Goal: Use online tool/utility: Utilize a website feature to perform a specific function

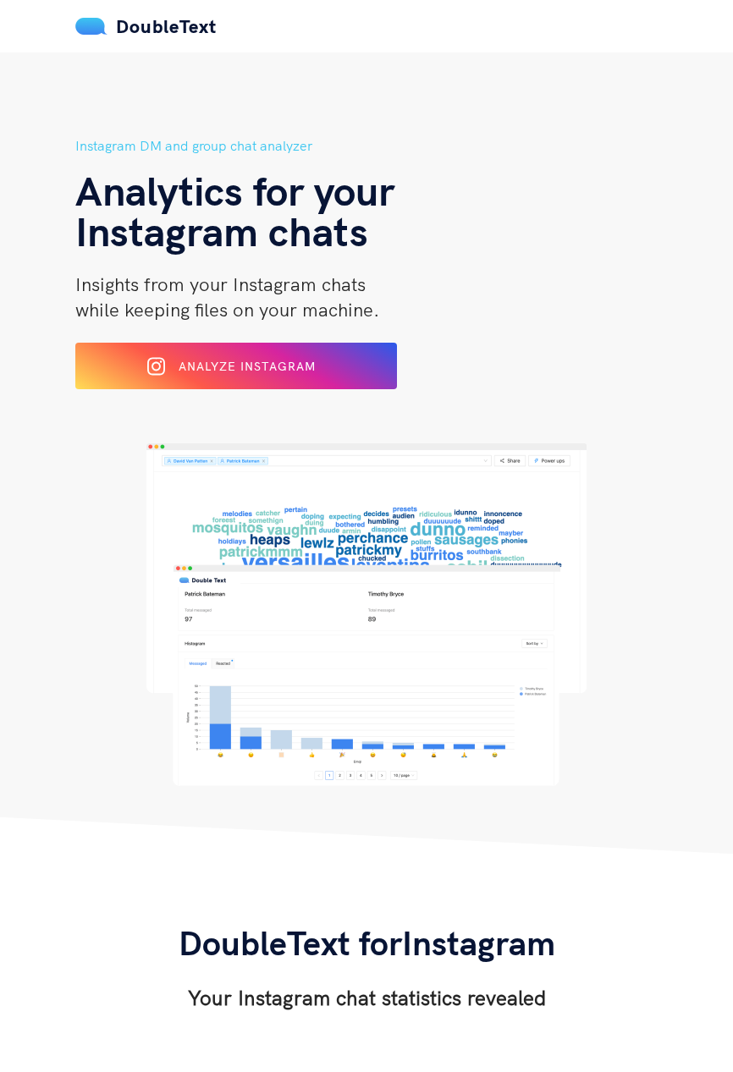
scroll to position [117, 0]
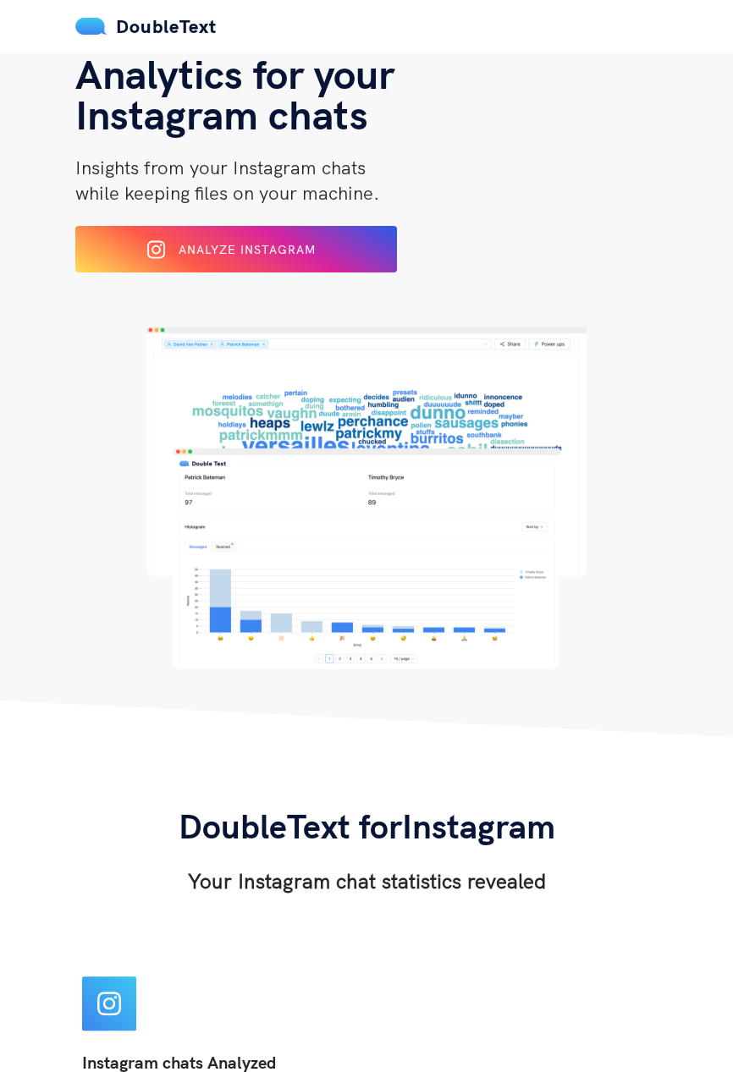
click at [138, 229] on button "Analyze Instagram" at bounding box center [236, 249] width 322 height 47
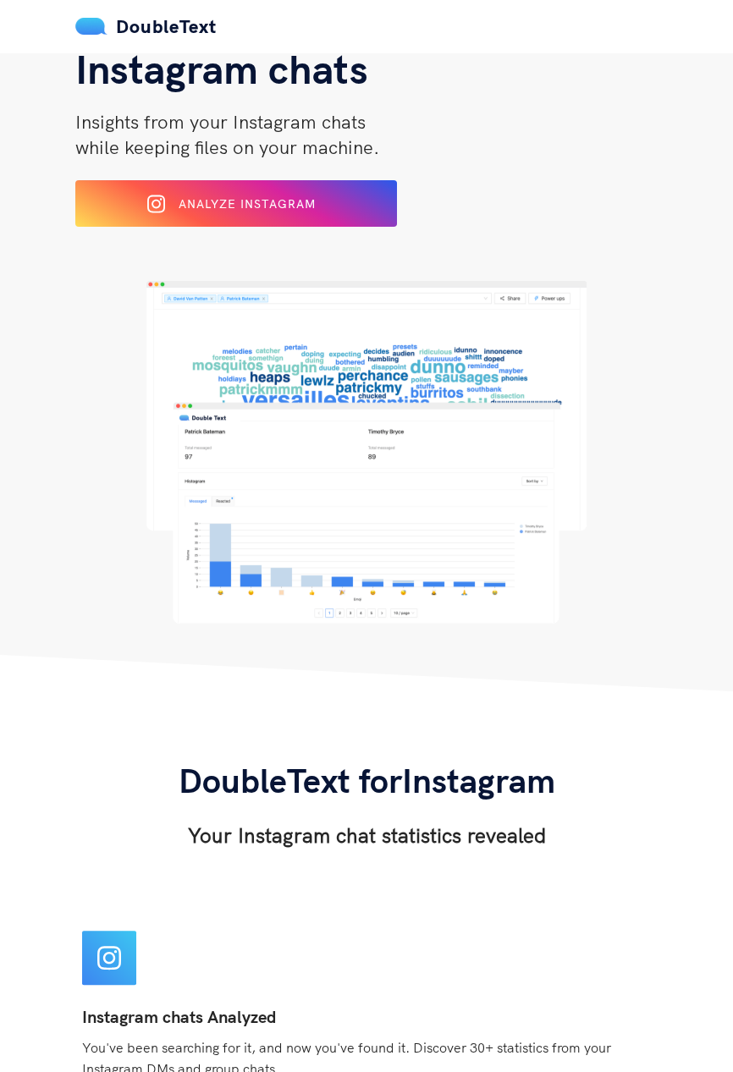
scroll to position [171, 0]
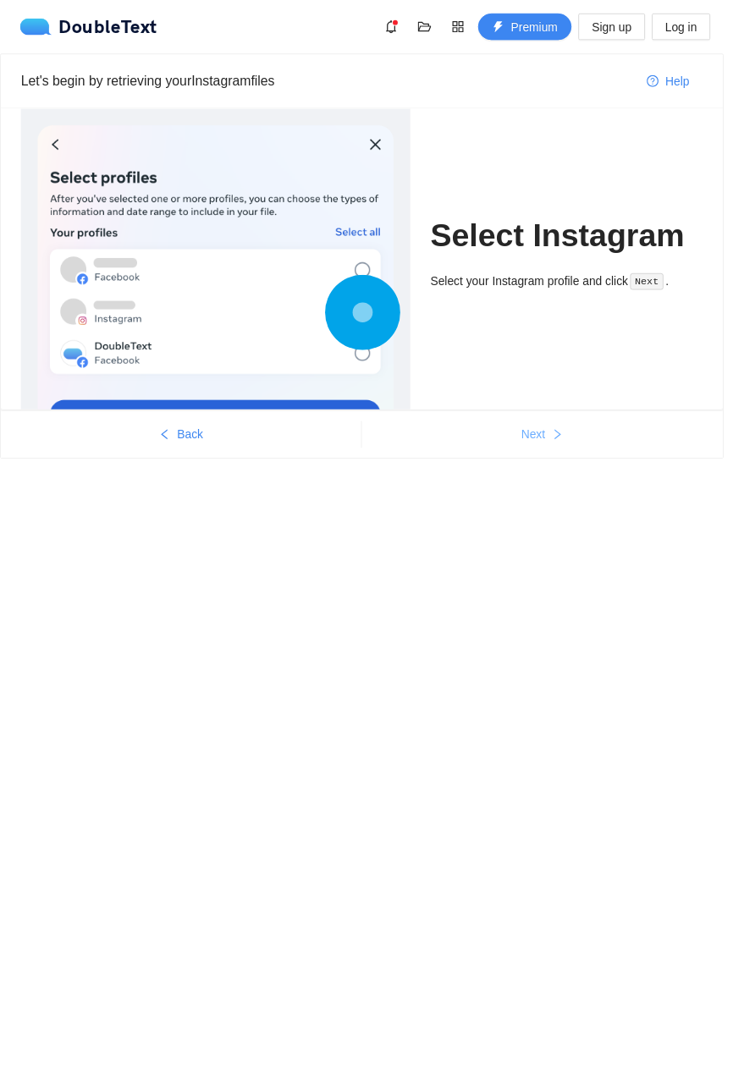
click at [565, 450] on button "Next" at bounding box center [549, 440] width 366 height 27
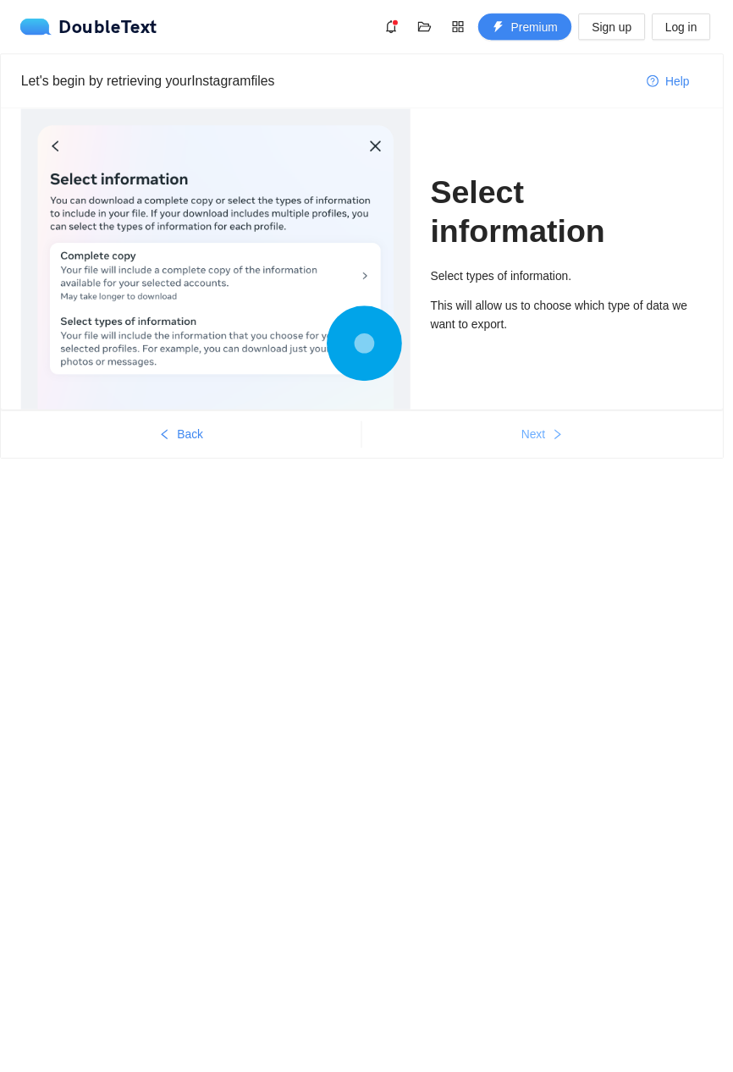
click at [562, 438] on icon "right" at bounding box center [565, 440] width 12 height 12
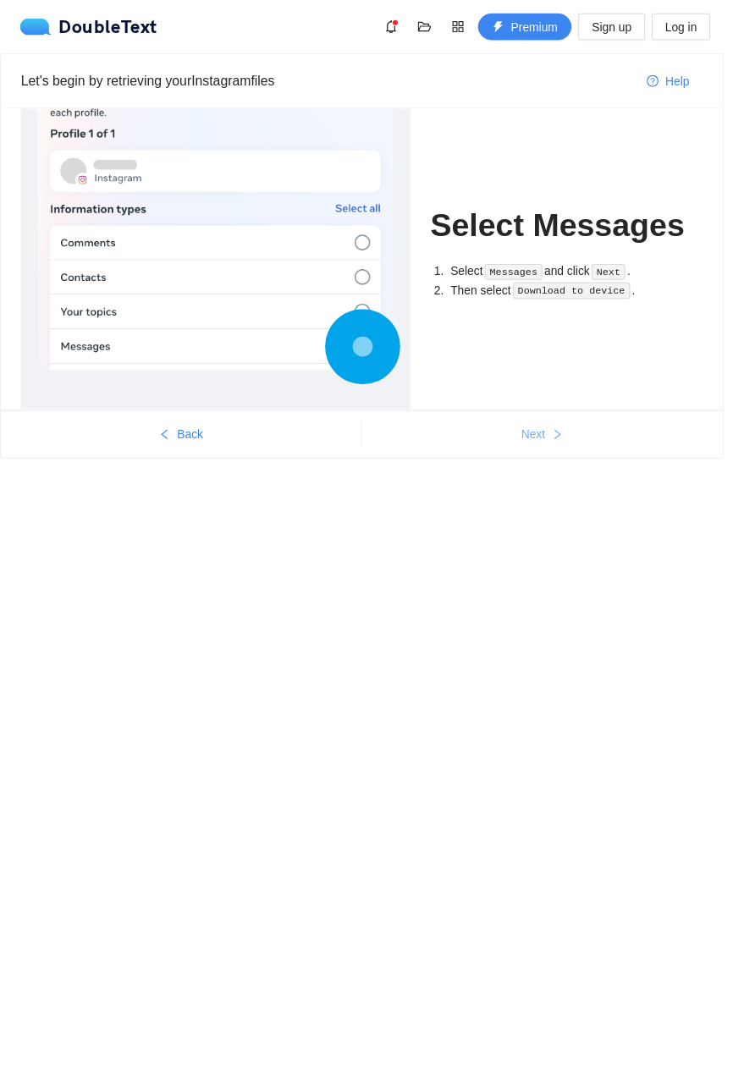
click at [544, 433] on span "Next" at bounding box center [540, 440] width 25 height 19
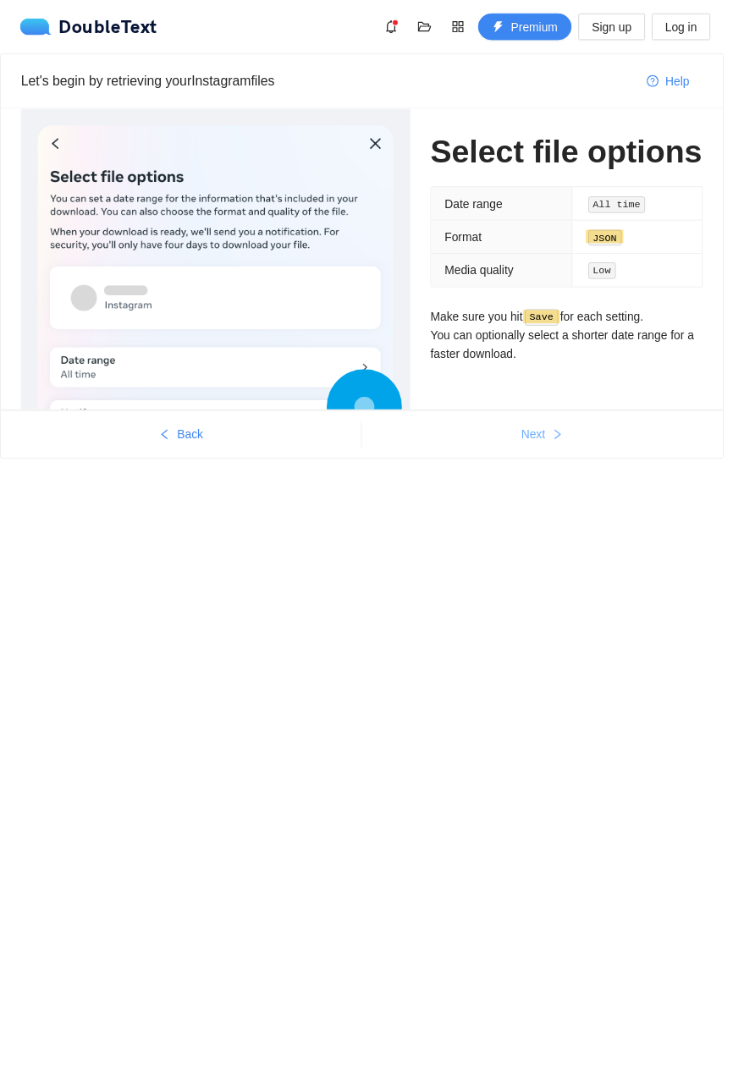
click at [537, 433] on span "Next" at bounding box center [540, 440] width 25 height 19
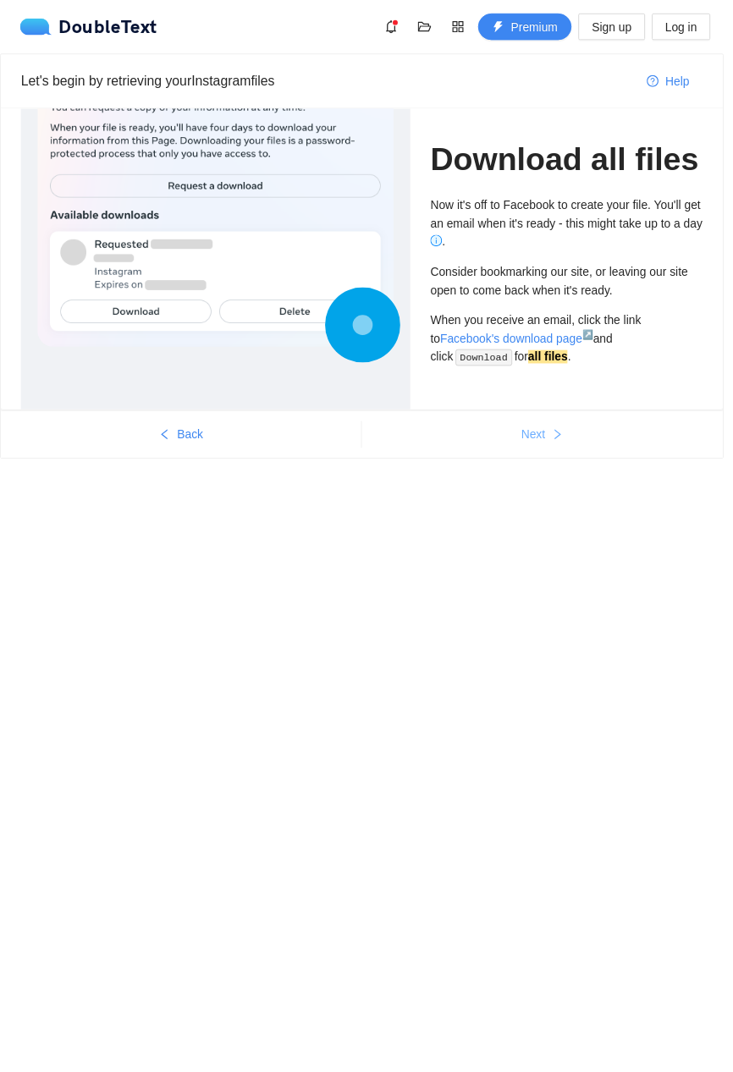
click at [518, 427] on button "Next" at bounding box center [549, 440] width 366 height 27
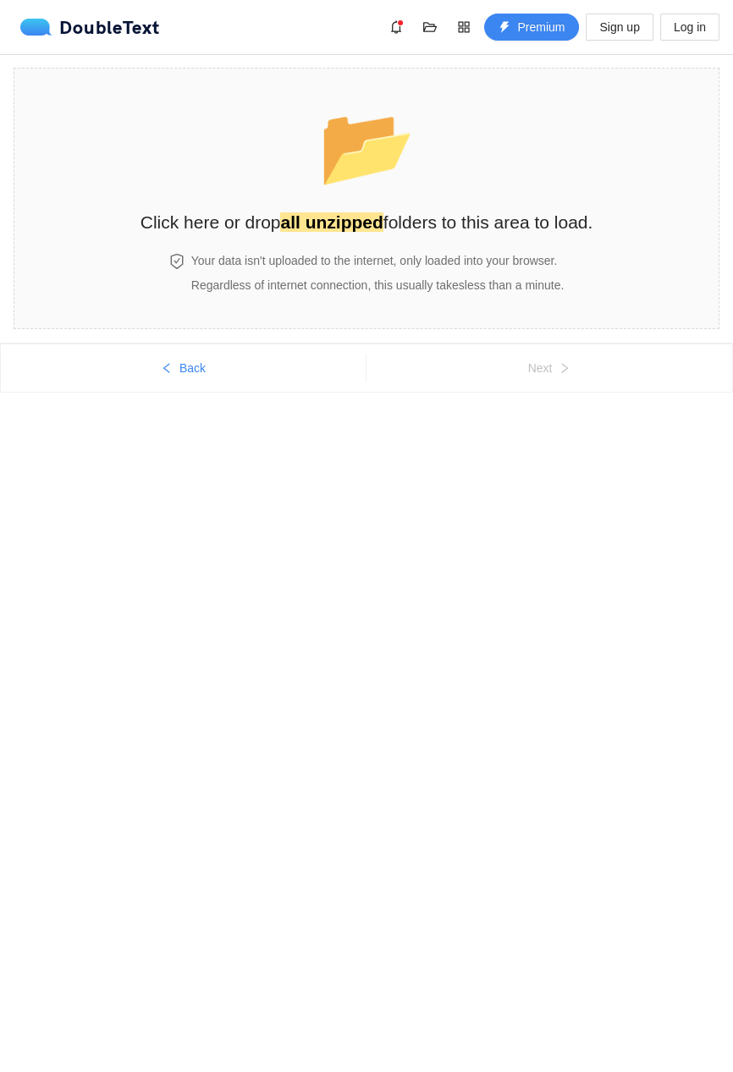
click at [354, 209] on h2 "Click here or drop all unzipped folders to this area to load." at bounding box center [366, 222] width 453 height 28
click at [358, 201] on div "📂 Click here or drop all unzipped folders to this area to load." at bounding box center [366, 160] width 453 height 151
click at [396, 201] on div "📂 Click here or drop all unzipped folders to this area to load." at bounding box center [366, 160] width 453 height 151
click at [377, 244] on div "📂 Click here or drop all unzipped folders to this area to load." at bounding box center [366, 164] width 453 height 159
click at [427, 219] on h2 "Click here or drop all unzipped folders to this area to load." at bounding box center [366, 222] width 453 height 28
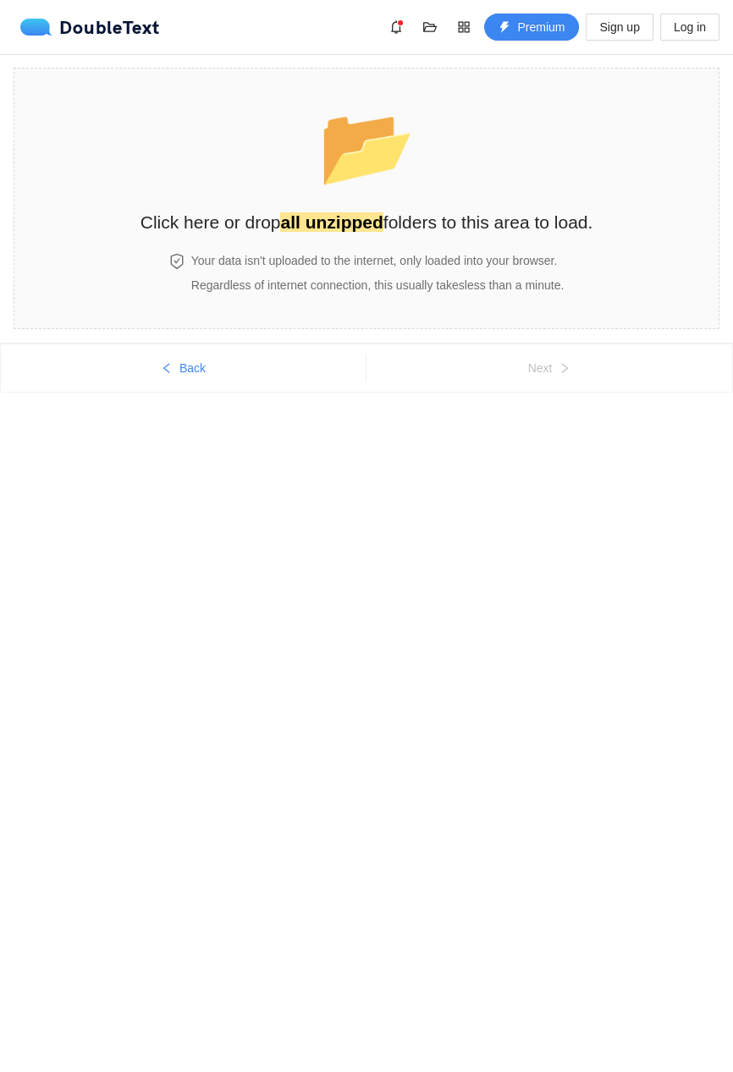
click at [498, 273] on div "Your data isn't uploaded to the internet, only loaded into your browser. Regard…" at bounding box center [377, 272] width 379 height 43
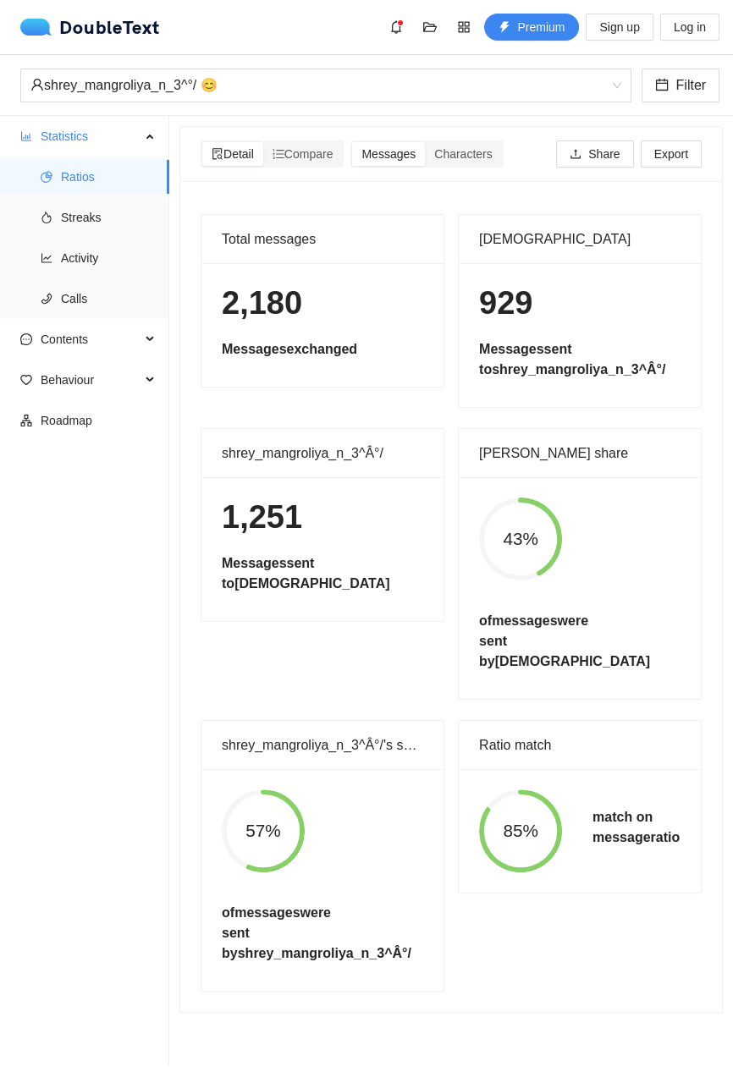
click at [311, 146] on div "Compare" at bounding box center [303, 154] width 80 height 24
click at [263, 142] on input "Compare" at bounding box center [263, 142] width 0 height 0
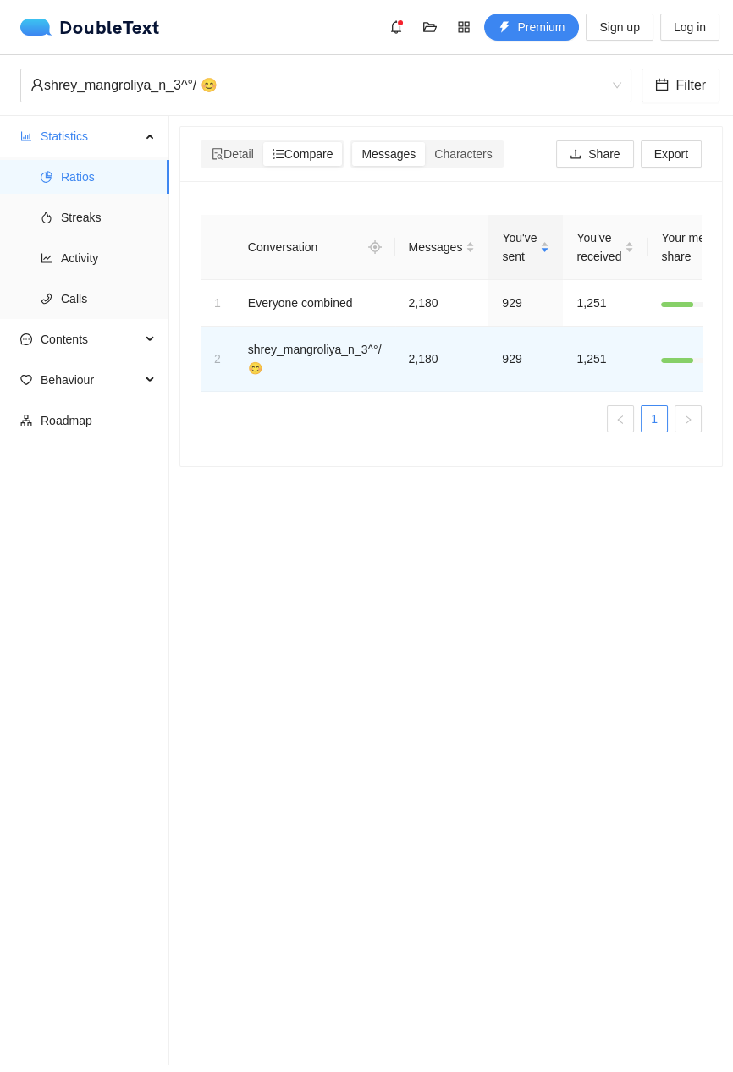
click at [460, 144] on div "Characters" at bounding box center [463, 154] width 76 height 24
click at [425, 142] on input "Characters" at bounding box center [425, 142] width 0 height 0
click at [113, 202] on span "Streaks" at bounding box center [108, 218] width 95 height 34
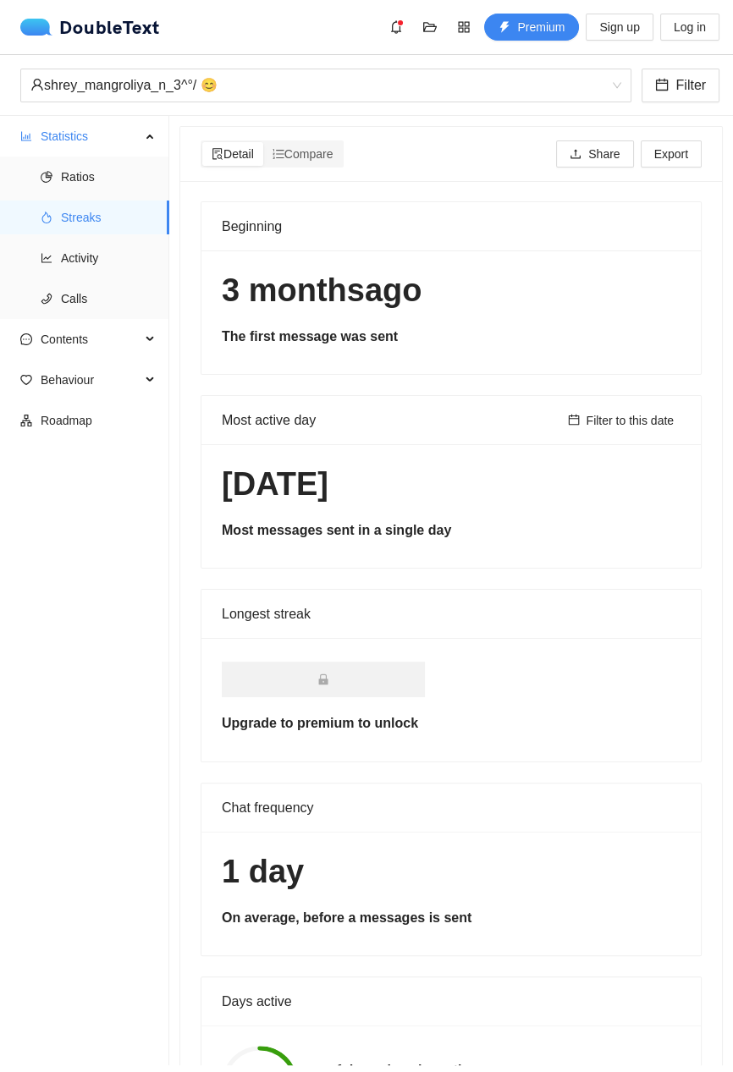
click at [99, 273] on span "Activity" at bounding box center [108, 258] width 95 height 34
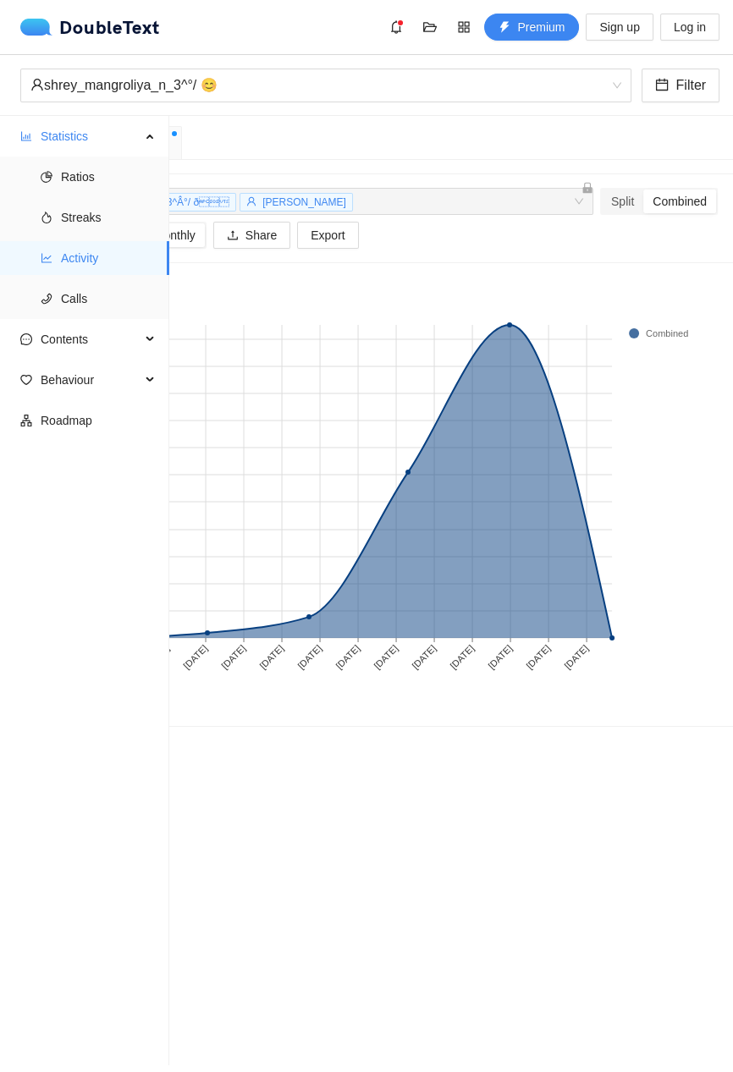
scroll to position [0, 166]
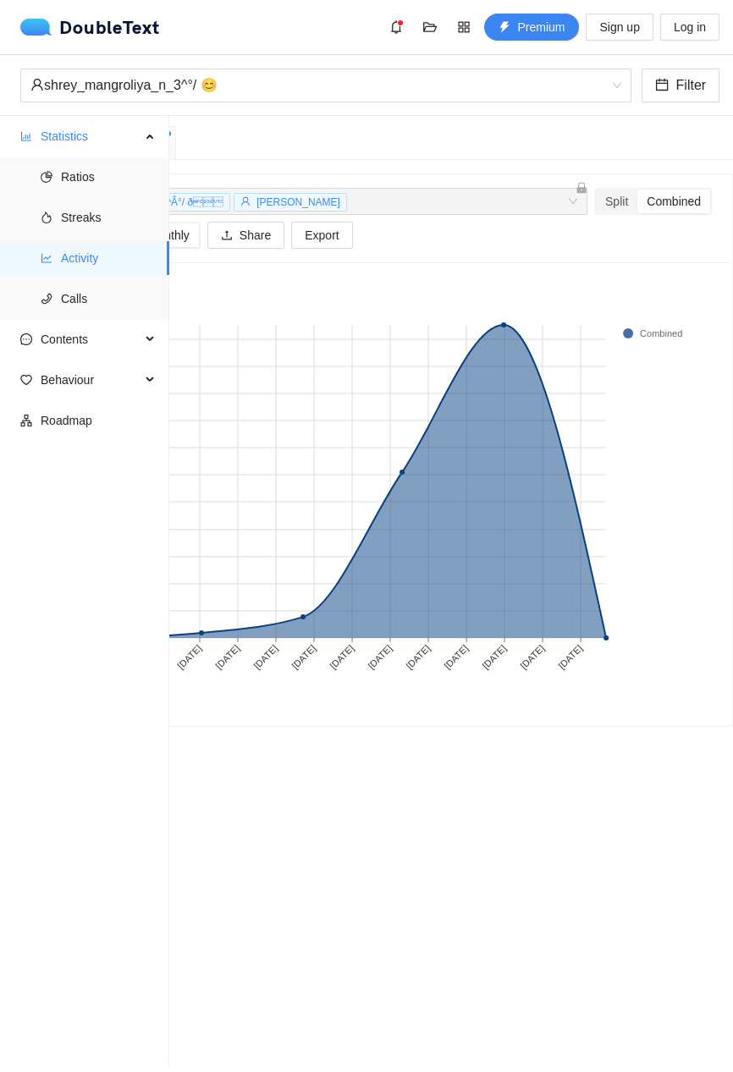
click at [113, 298] on span "Calls" at bounding box center [108, 299] width 95 height 34
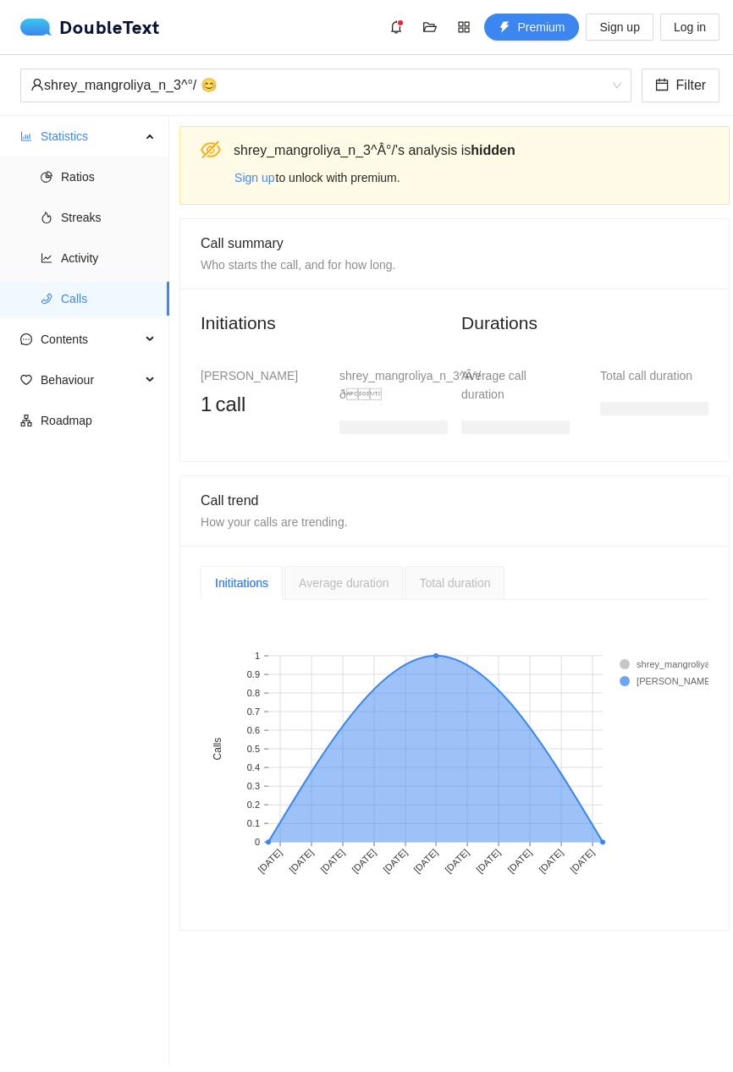
click at [119, 333] on span "Contents" at bounding box center [91, 339] width 100 height 34
click at [135, 386] on span "Word Cloud" at bounding box center [108, 380] width 95 height 34
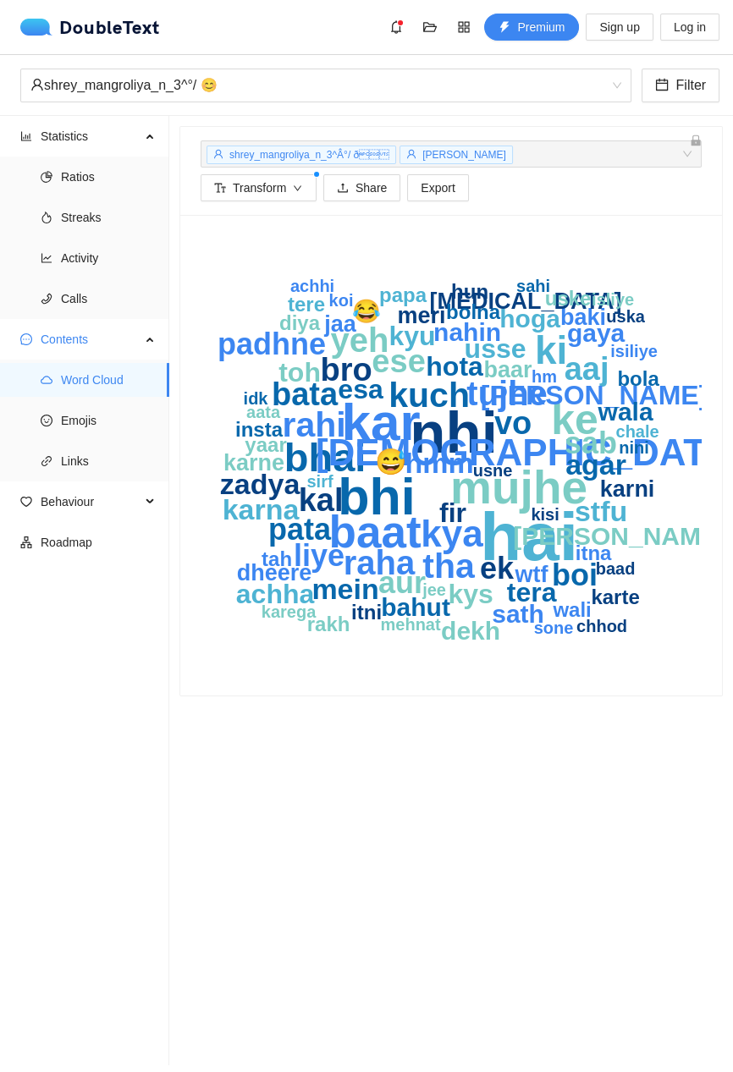
click at [80, 427] on span "Emojis" at bounding box center [108, 421] width 95 height 34
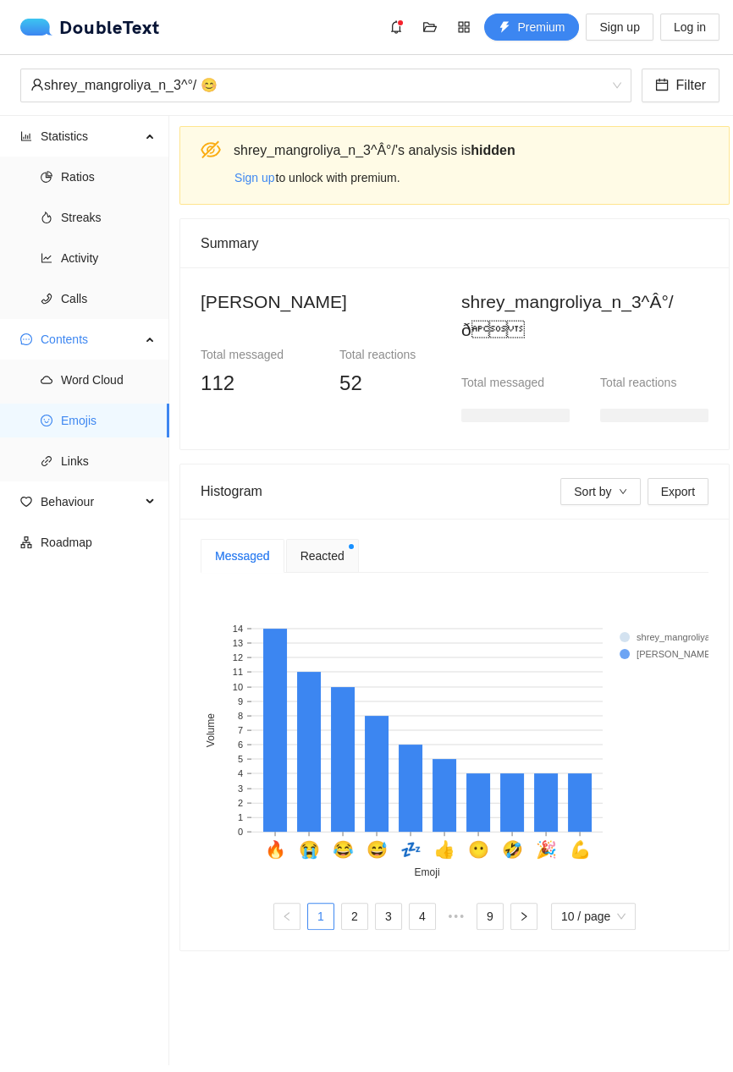
click at [344, 904] on link "2" at bounding box center [354, 916] width 25 height 25
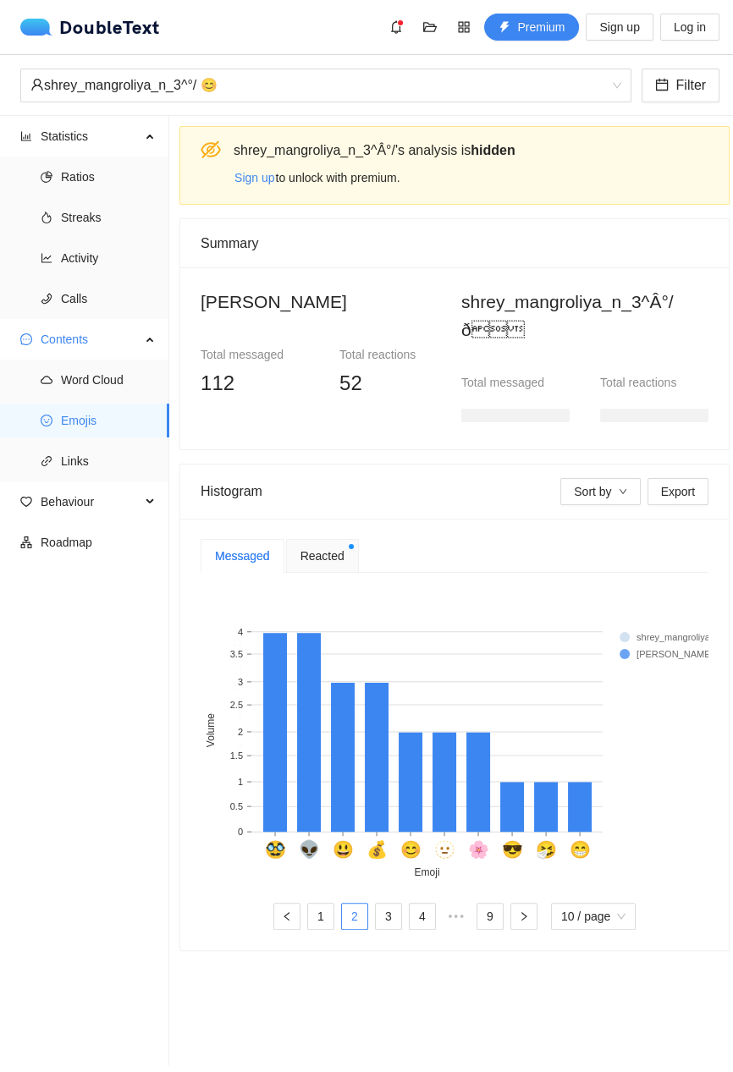
click at [386, 904] on link "3" at bounding box center [388, 916] width 25 height 25
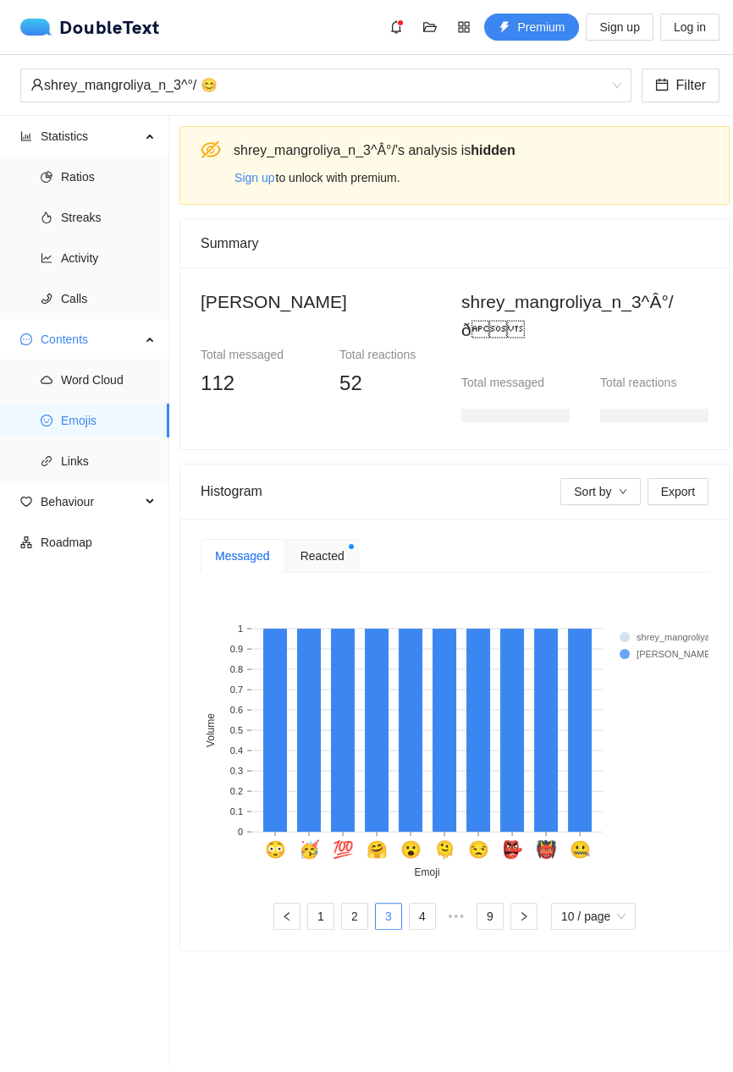
click at [526, 903] on button "button" at bounding box center [523, 916] width 27 height 27
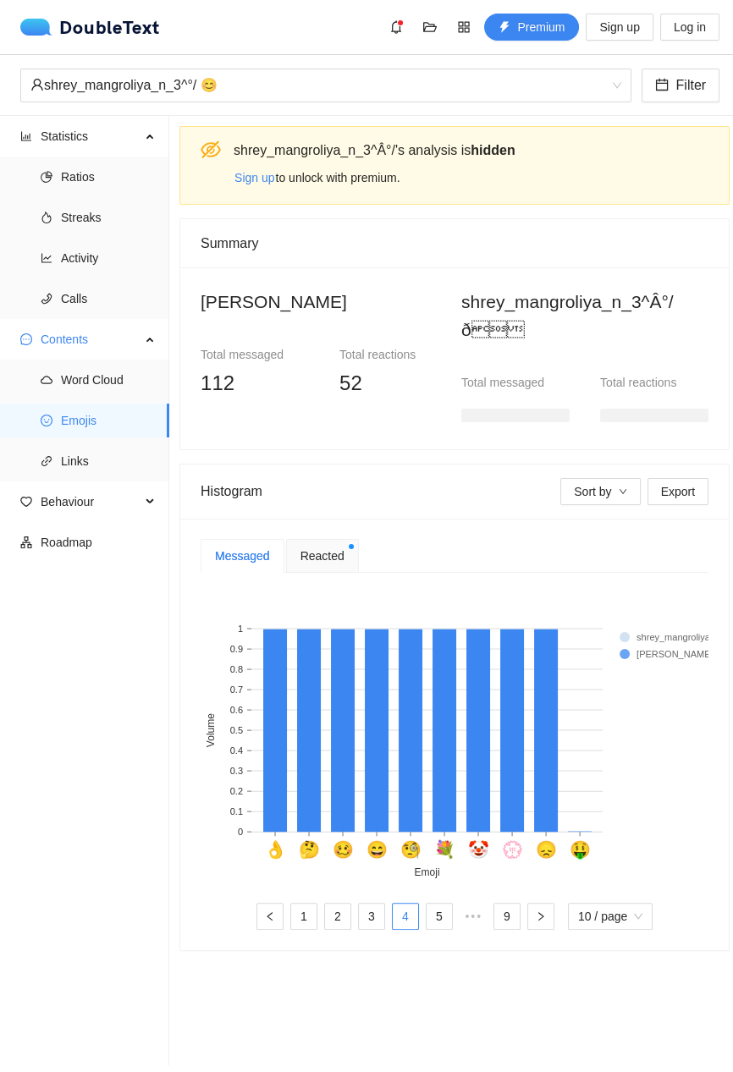
click at [501, 904] on link "9" at bounding box center [506, 916] width 25 height 25
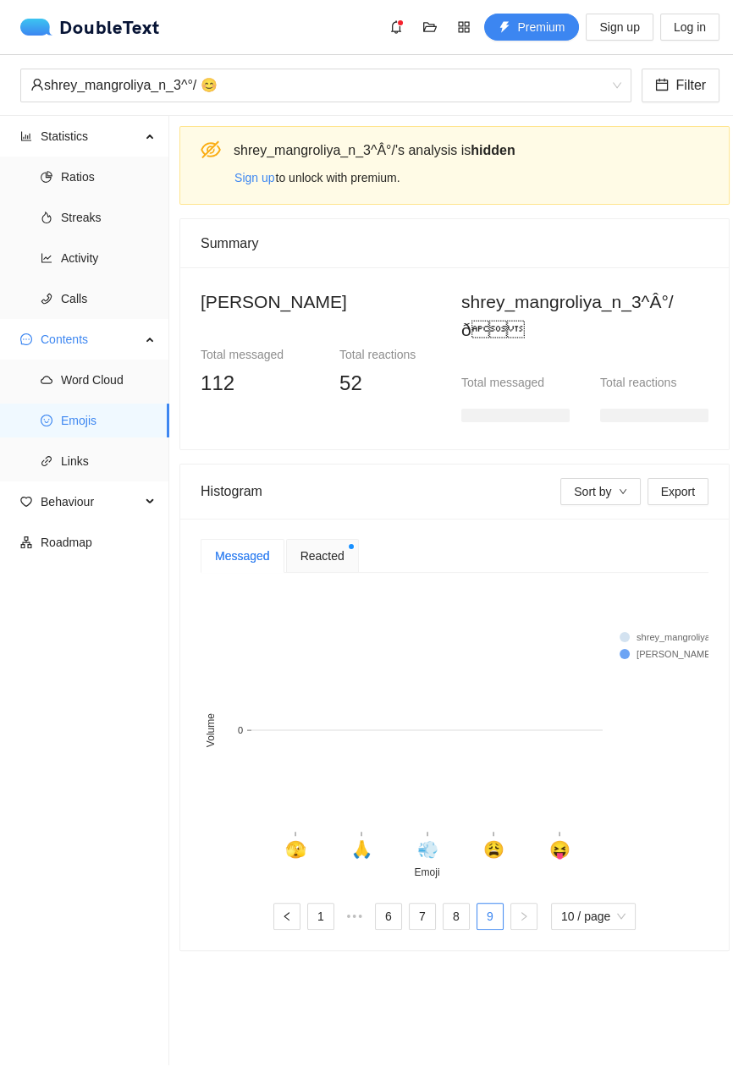
click at [321, 904] on link "1" at bounding box center [320, 916] width 25 height 25
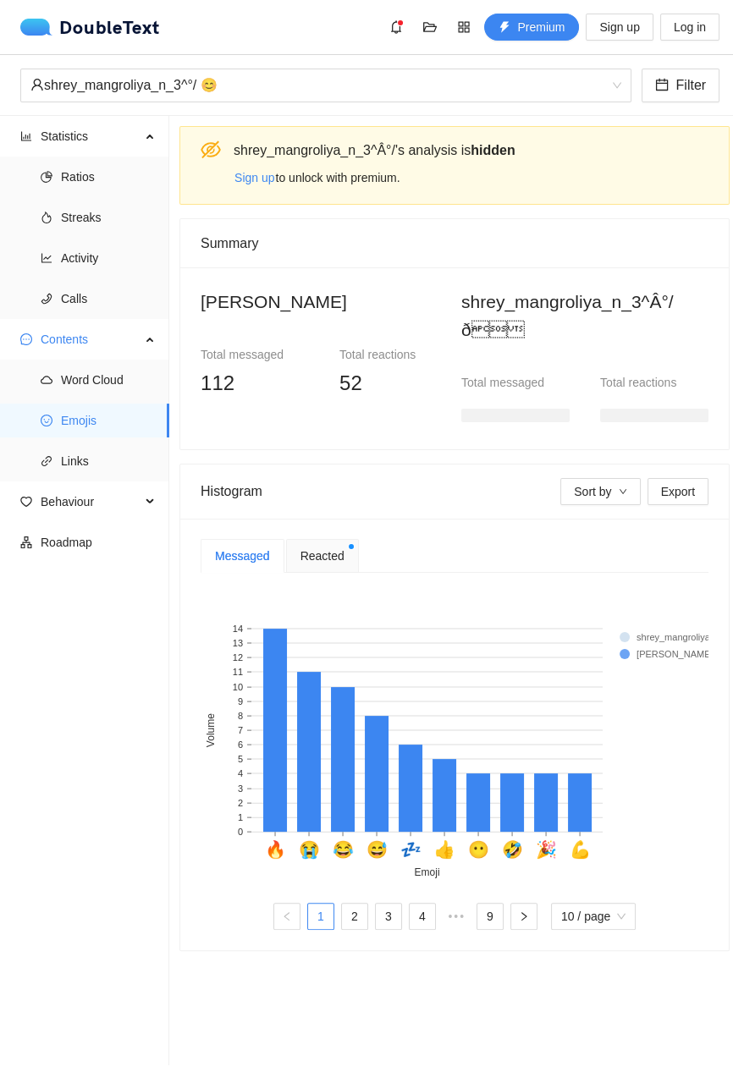
click at [321, 904] on link "1" at bounding box center [320, 916] width 25 height 25
click at [62, 489] on span "Behaviour" at bounding box center [91, 502] width 100 height 34
click at [66, 458] on span "Links" at bounding box center [108, 461] width 95 height 34
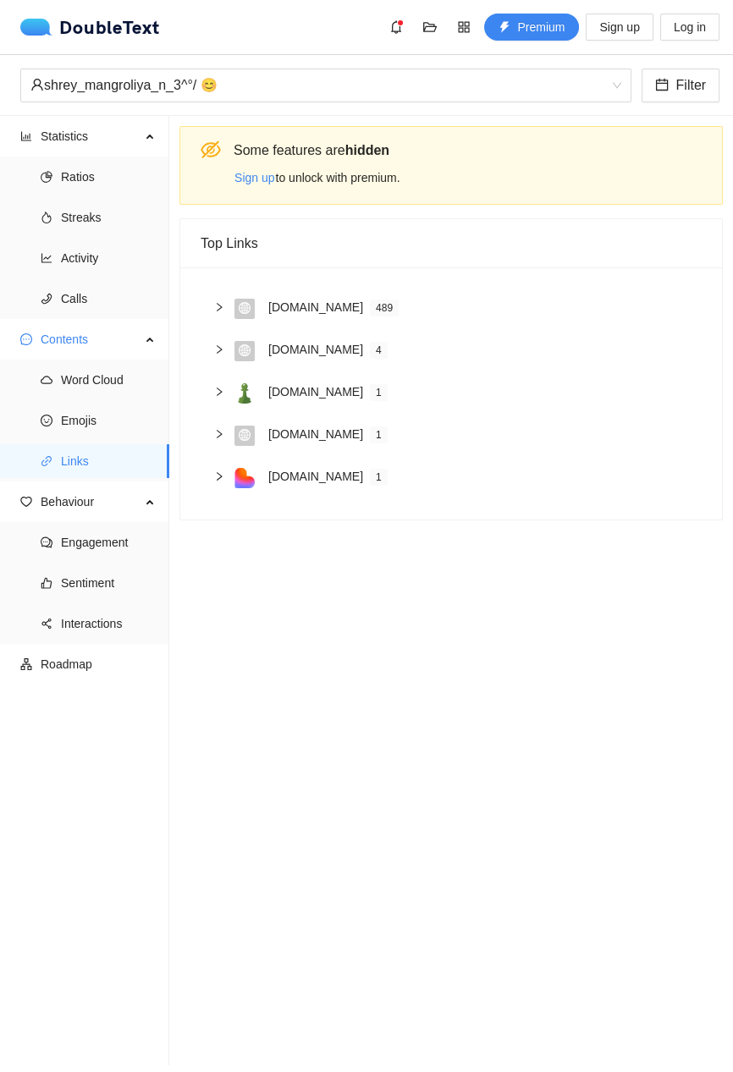
click at [71, 544] on span "Engagement" at bounding box center [108, 543] width 95 height 34
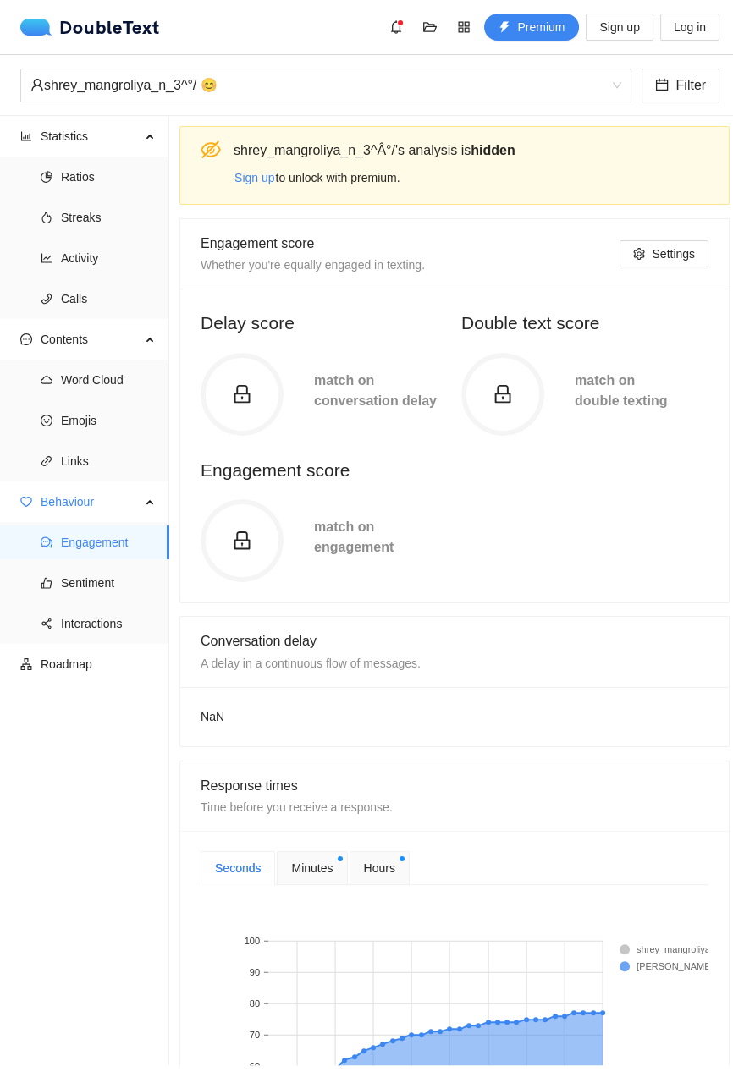
click at [77, 582] on span "Sentiment" at bounding box center [108, 583] width 95 height 34
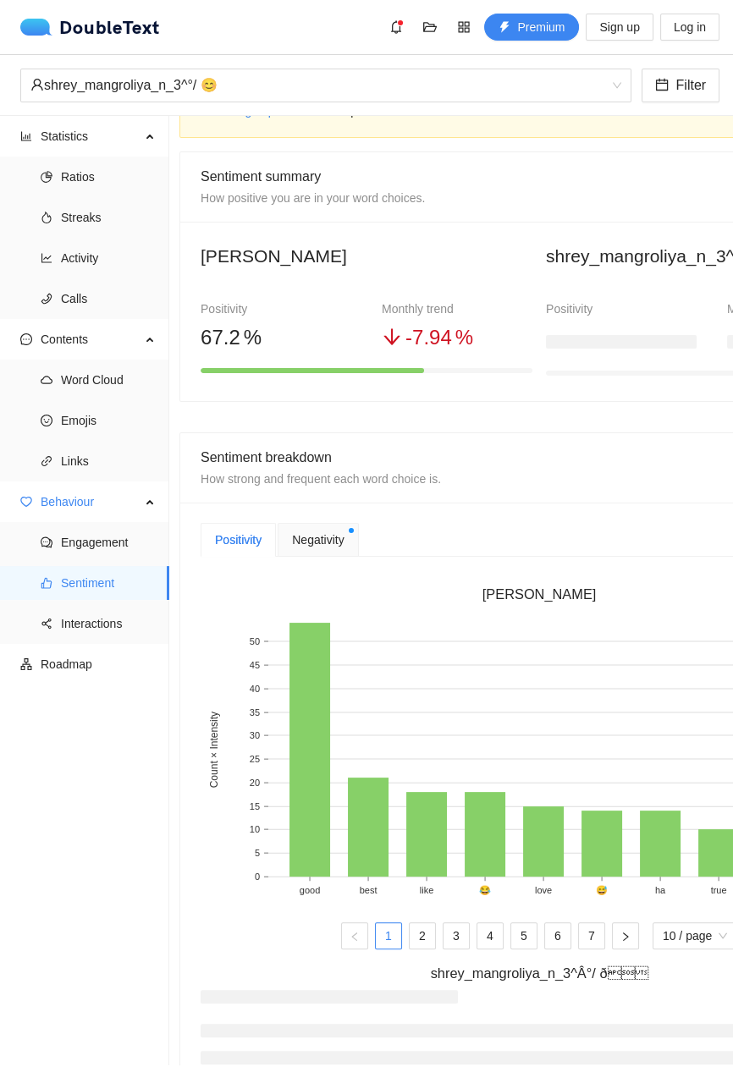
scroll to position [68, 0]
click at [328, 546] on span "Negativity" at bounding box center [318, 539] width 52 height 19
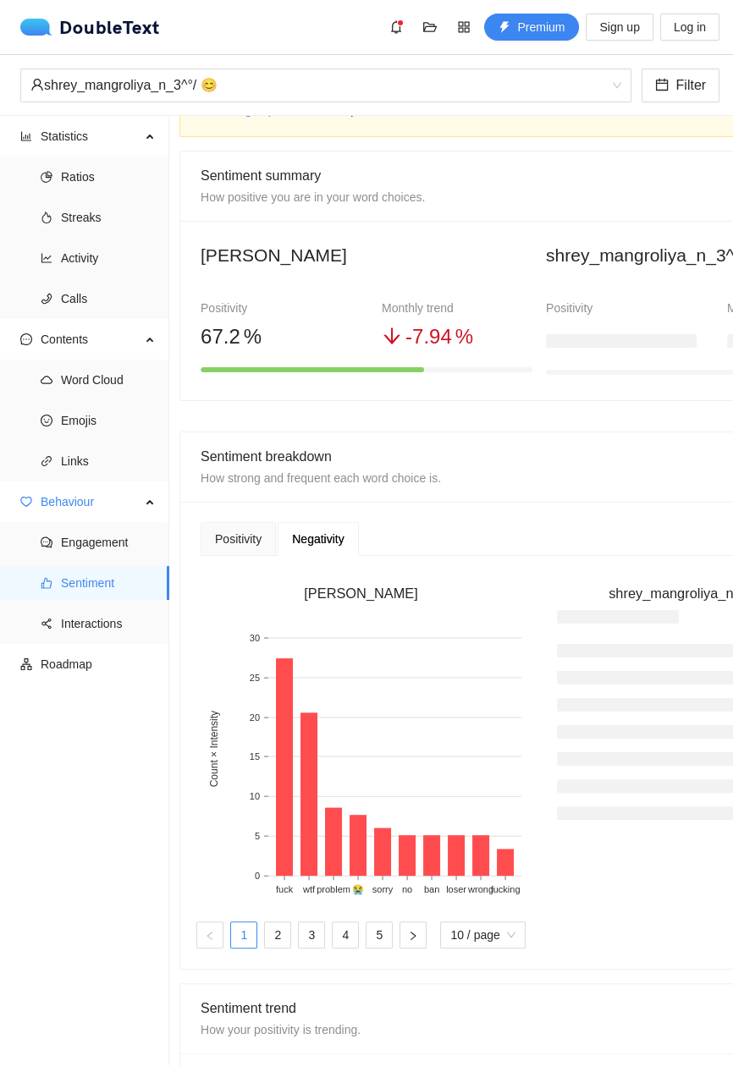
click at [317, 530] on div "Negativity" at bounding box center [318, 539] width 52 height 19
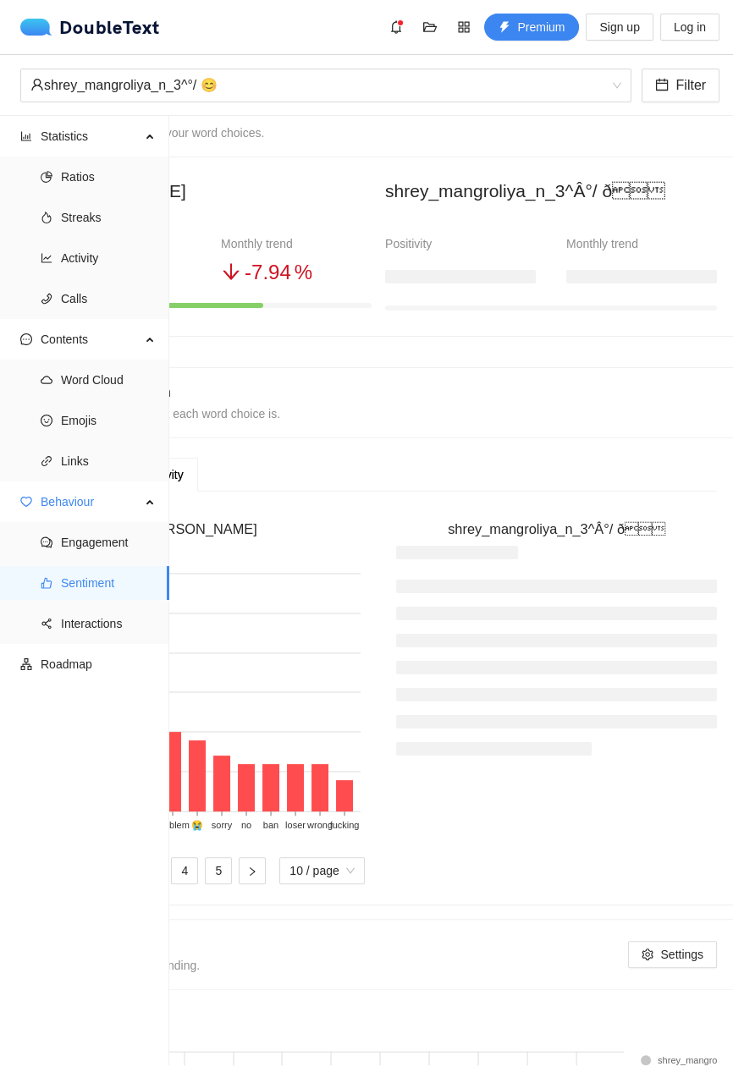
scroll to position [132, 166]
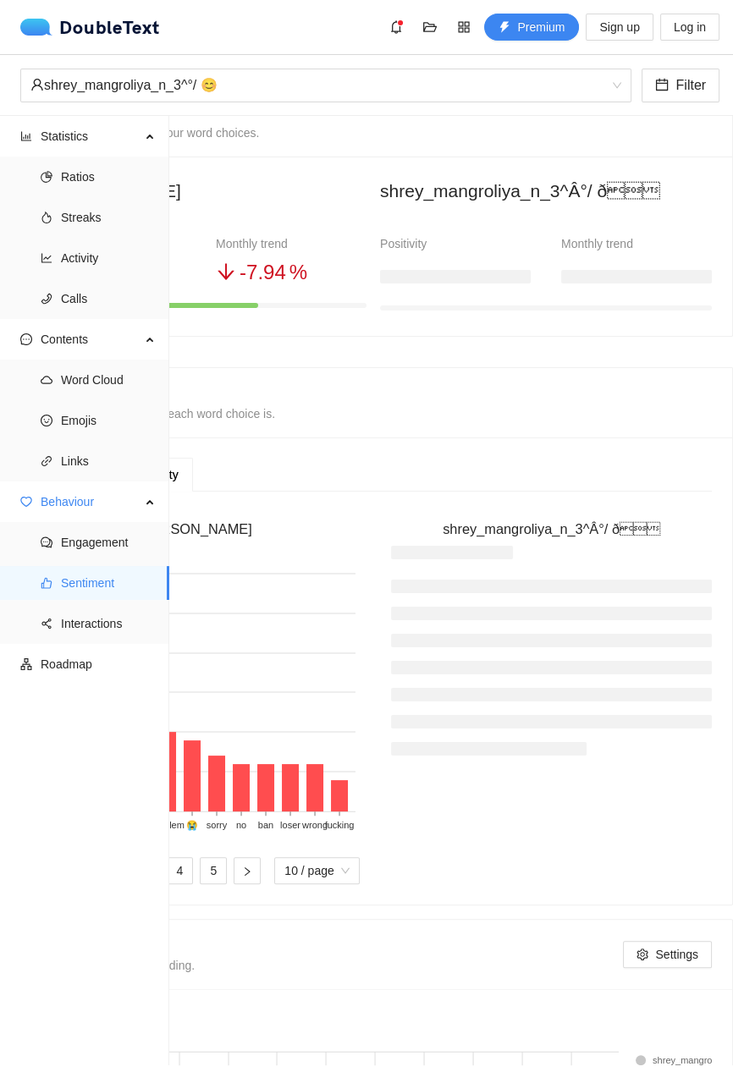
click at [480, 715] on li at bounding box center [551, 722] width 321 height 14
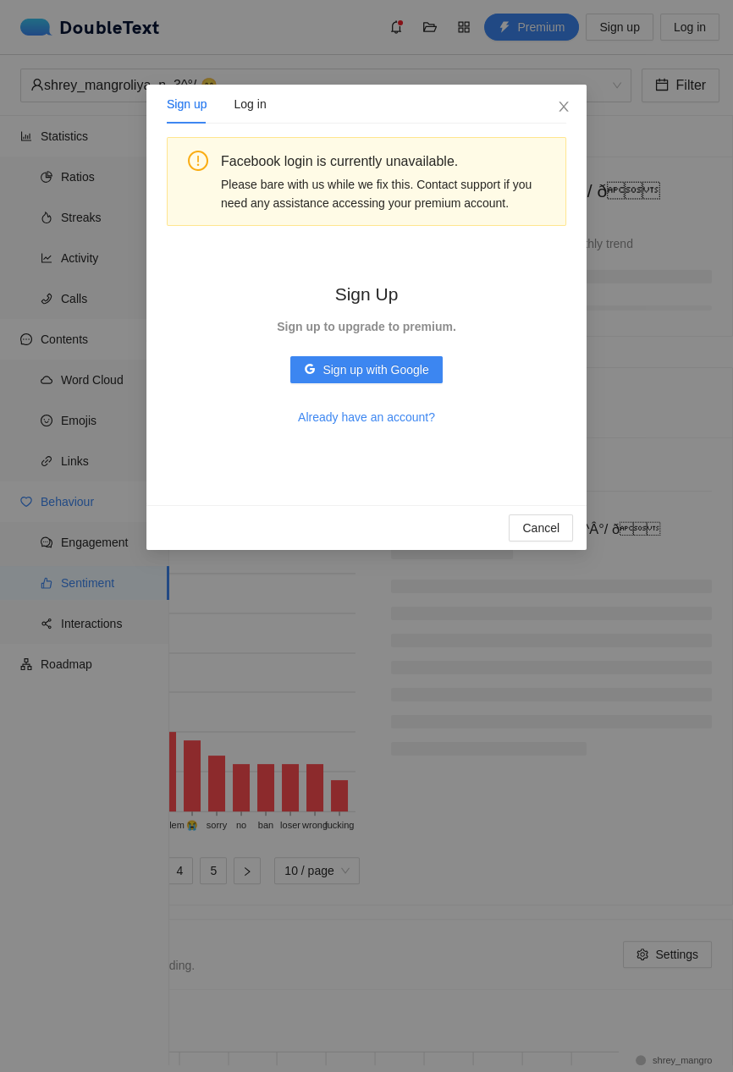
click at [263, 723] on div "Sign up Log in Facebook login is currently unavailable. Please bare with us whi…" at bounding box center [366, 536] width 733 height 1072
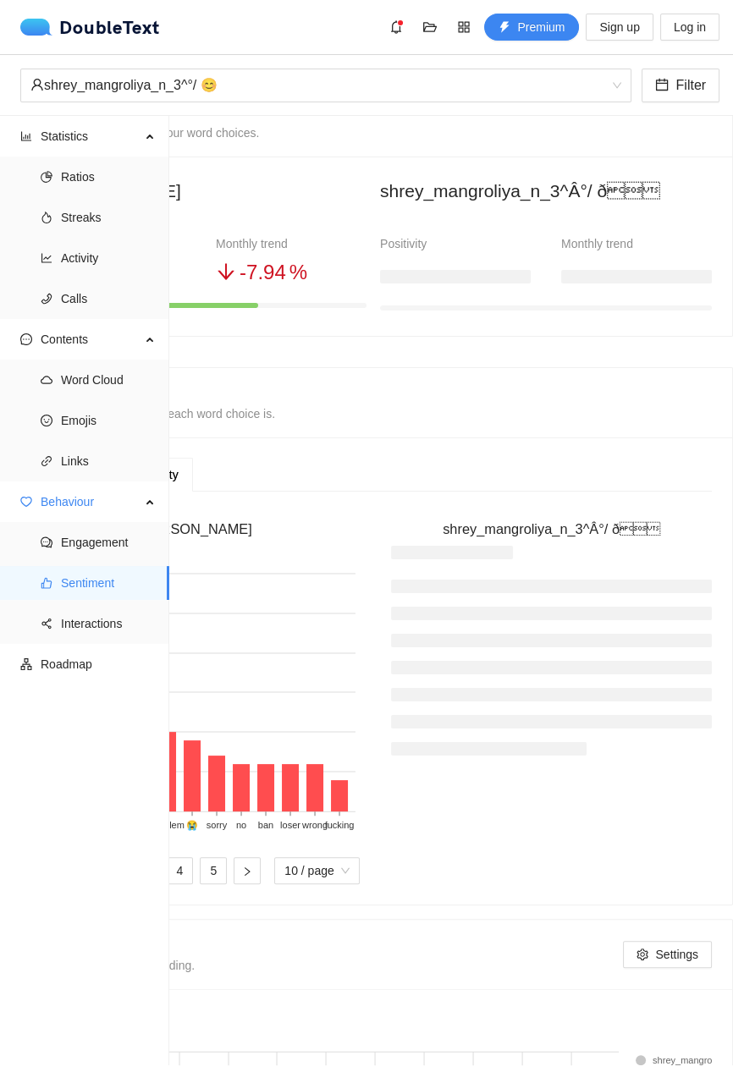
click at [259, 718] on div "Sign up Log in Facebook login is currently unavailable. Please bare with us whi…" at bounding box center [366, 536] width 733 height 1072
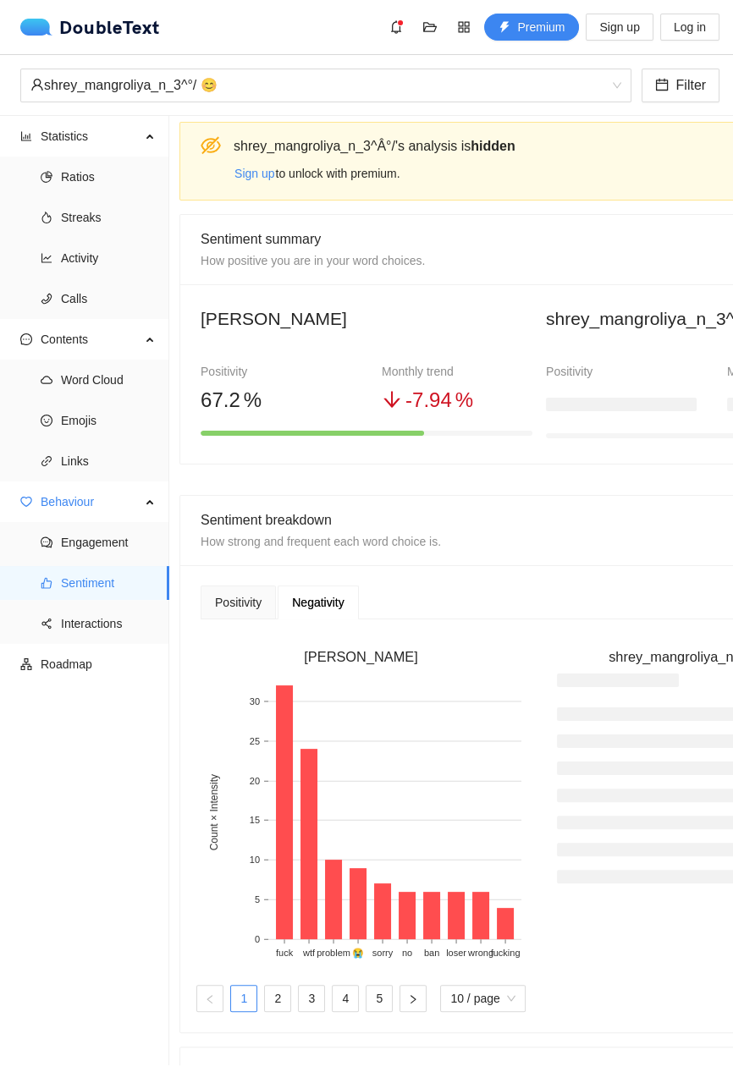
scroll to position [0, 0]
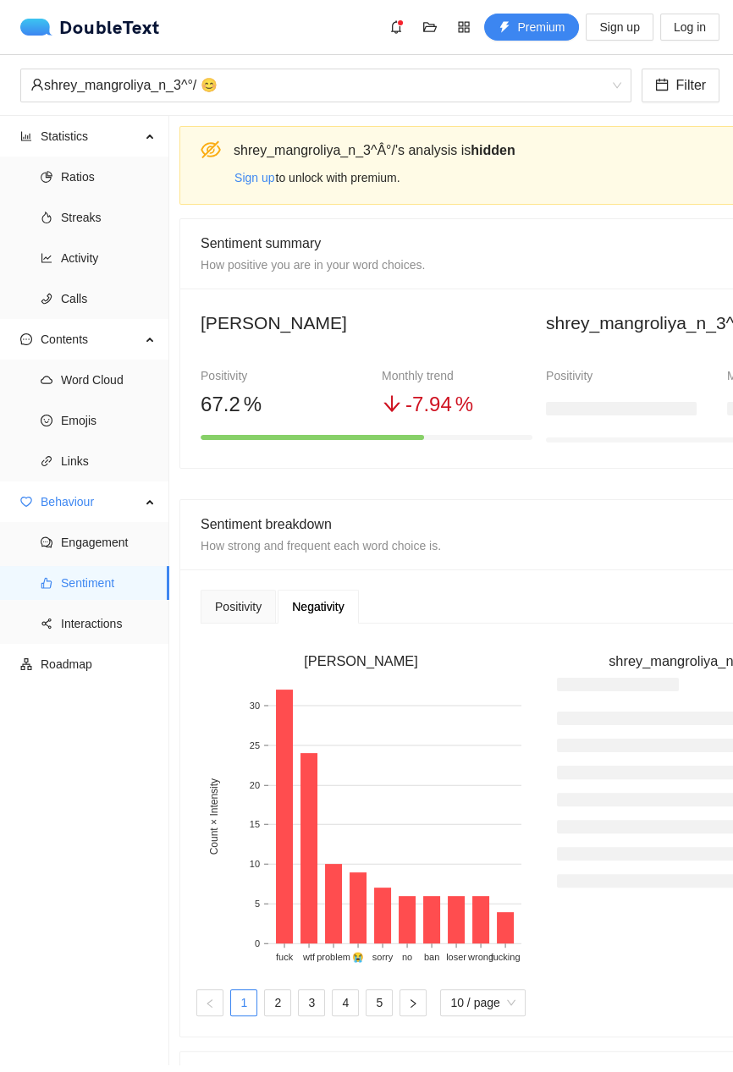
click at [303, 598] on div "Negativity" at bounding box center [318, 607] width 52 height 19
click at [229, 598] on div "Positivity" at bounding box center [238, 607] width 47 height 19
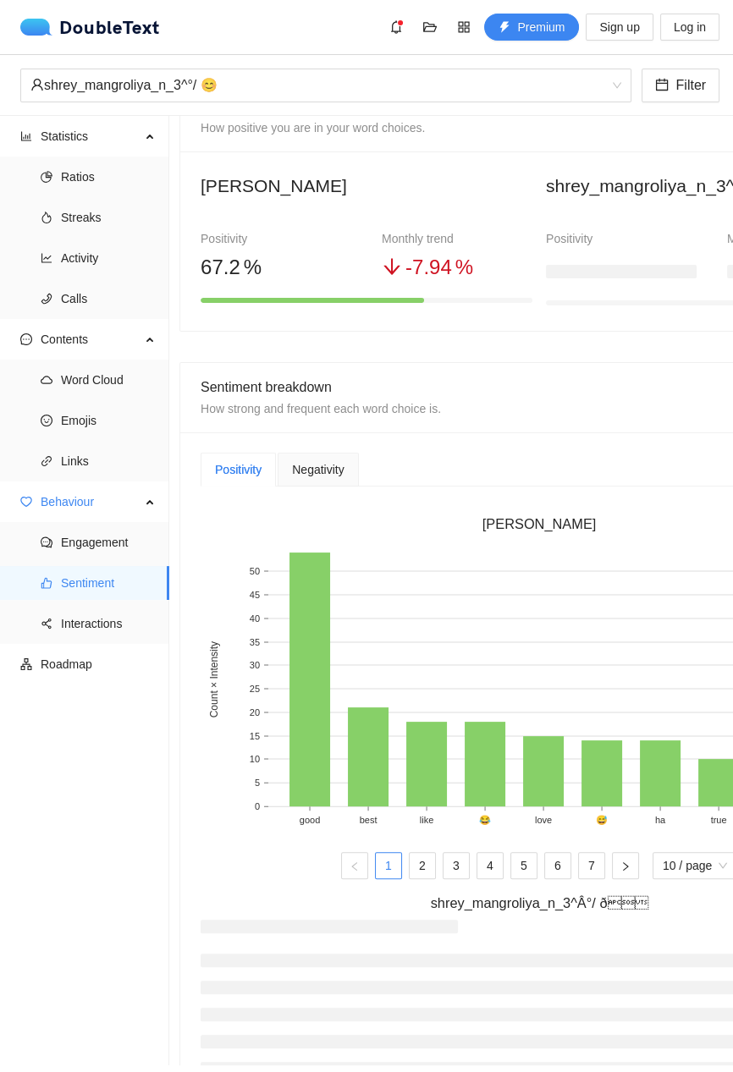
scroll to position [129, 0]
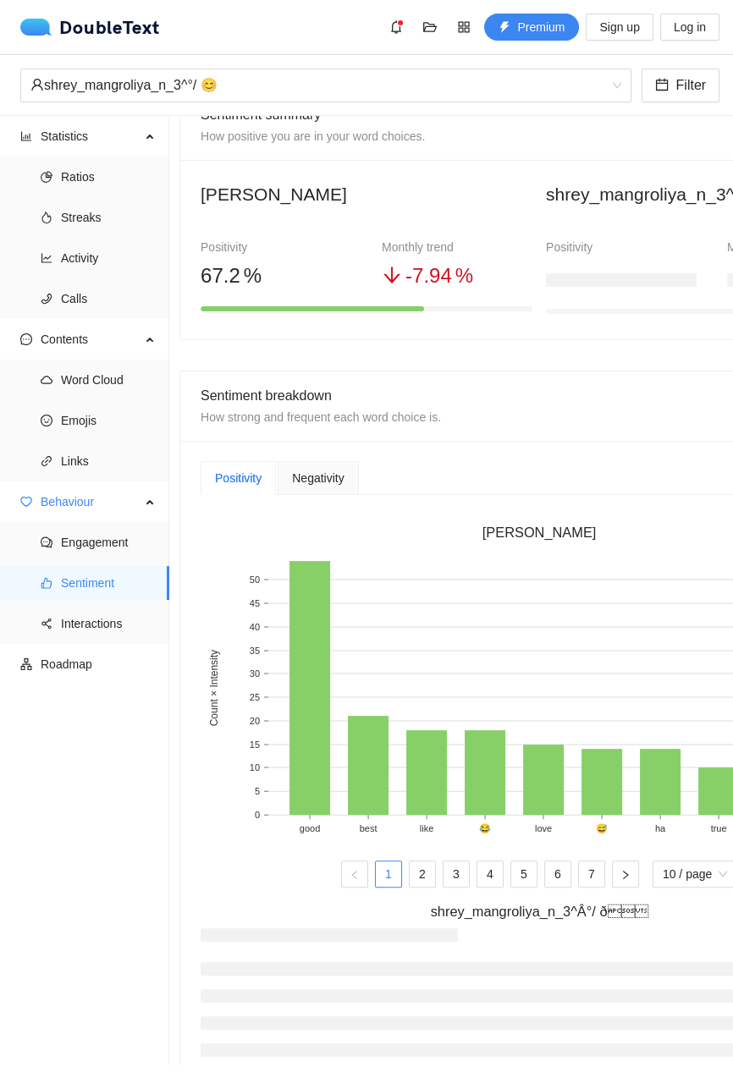
click at [311, 472] on span "Negativity" at bounding box center [318, 478] width 52 height 12
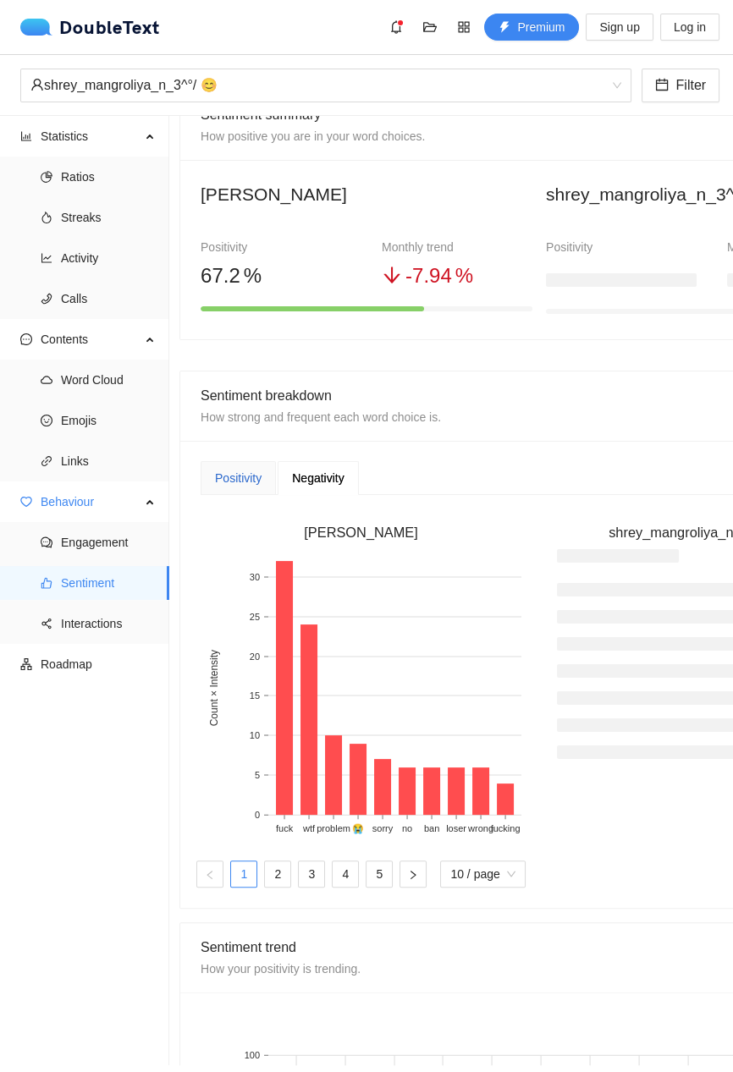
click at [255, 485] on div "Positivity" at bounding box center [238, 478] width 47 height 19
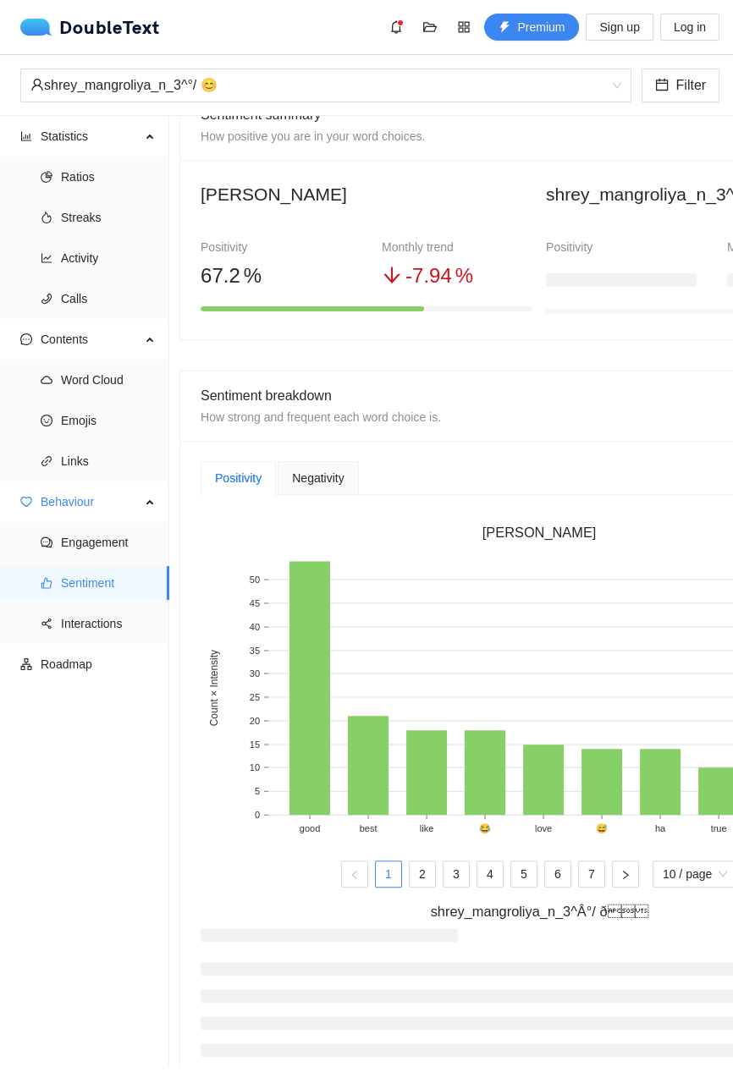
click at [304, 472] on span "Negativity" at bounding box center [318, 478] width 52 height 12
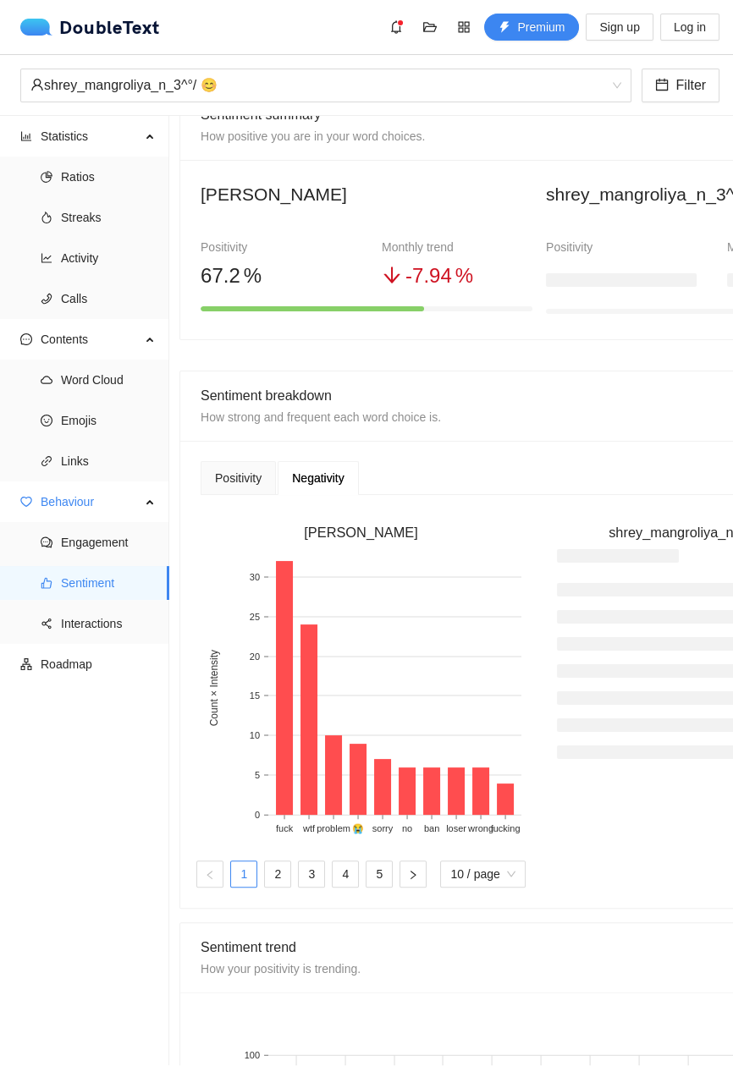
click at [84, 630] on span "Interactions" at bounding box center [108, 624] width 95 height 34
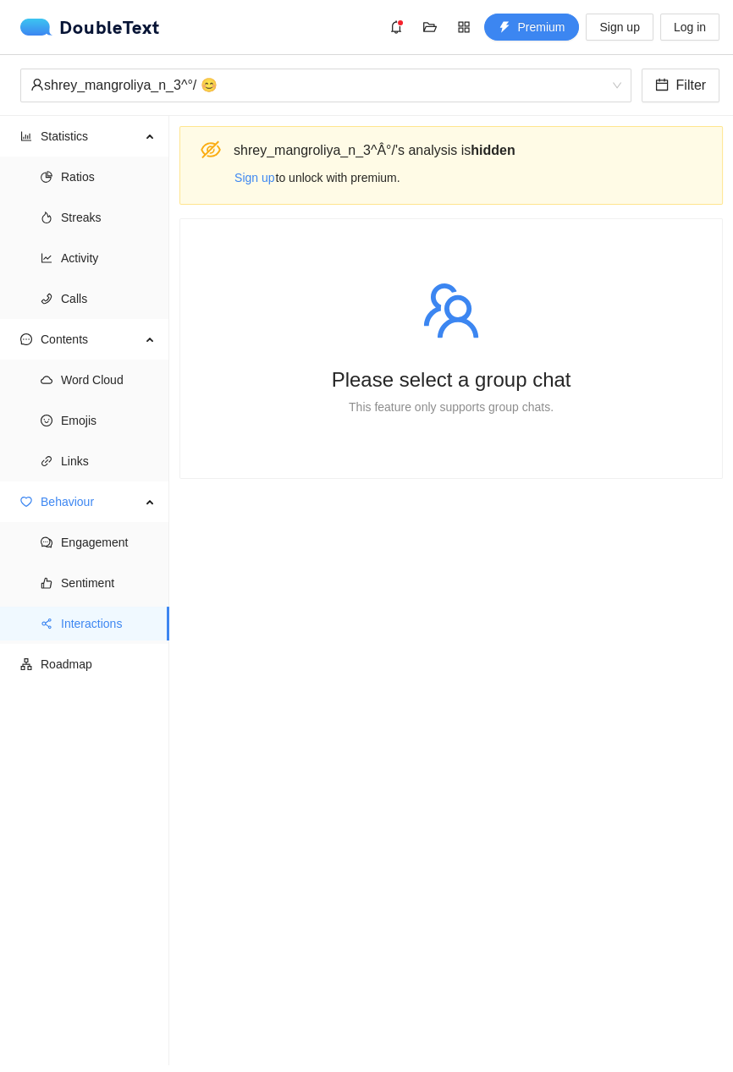
click at [68, 534] on span "Engagement" at bounding box center [108, 543] width 95 height 34
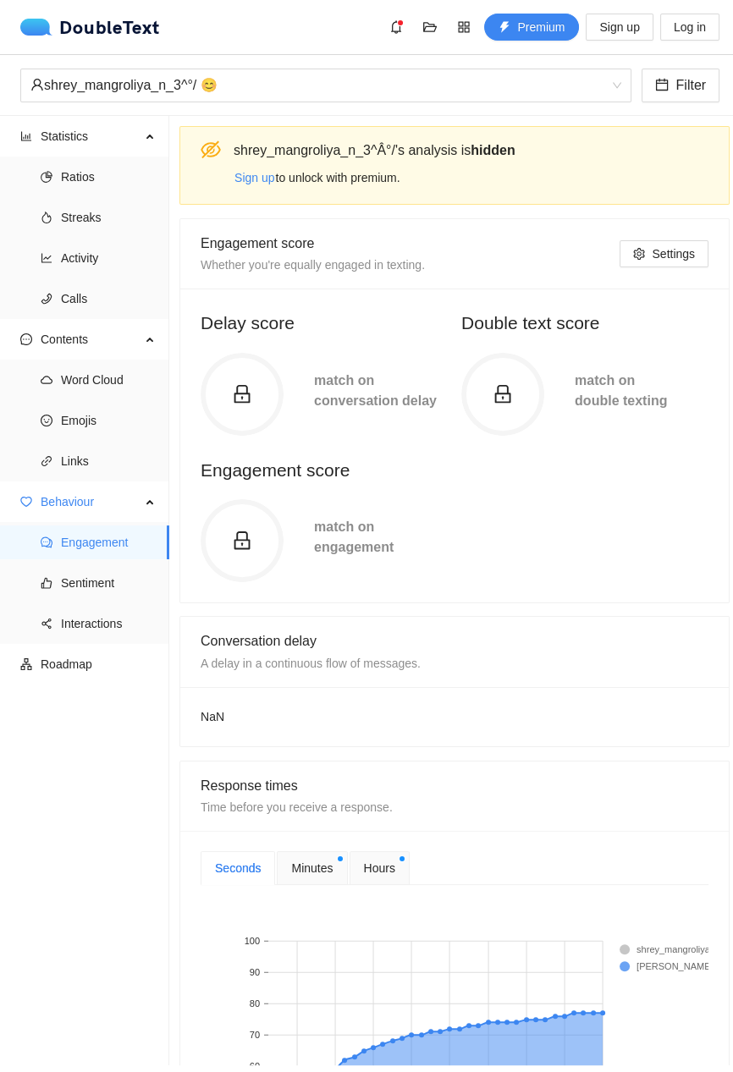
click at [68, 664] on span "Roadmap" at bounding box center [98, 664] width 115 height 34
